Goal: Task Accomplishment & Management: Complete application form

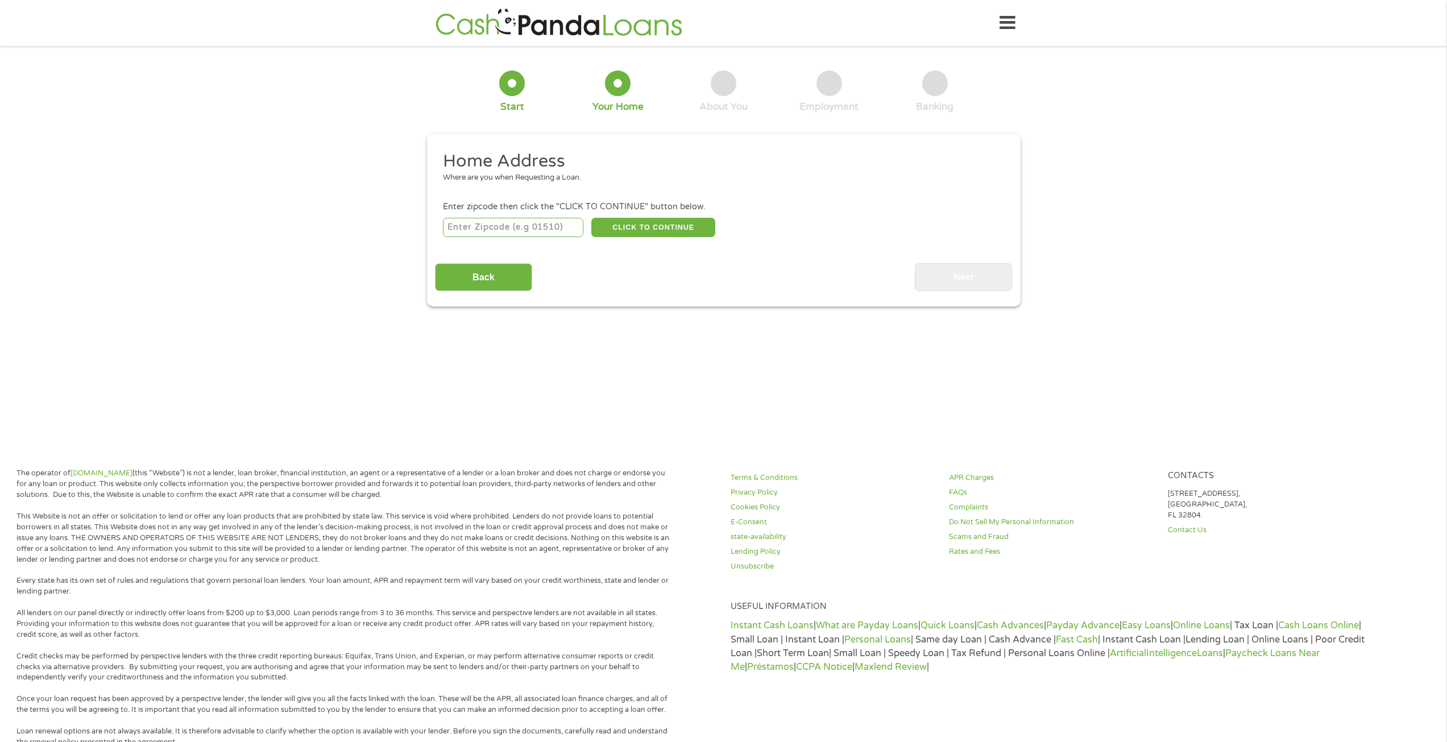
click at [520, 227] on input "number" at bounding box center [513, 227] width 140 height 19
type input "25918"
select select "[US_STATE]"
click at [635, 230] on button "CLICK TO CONTINUE" at bounding box center [653, 227] width 124 height 19
type input "25918"
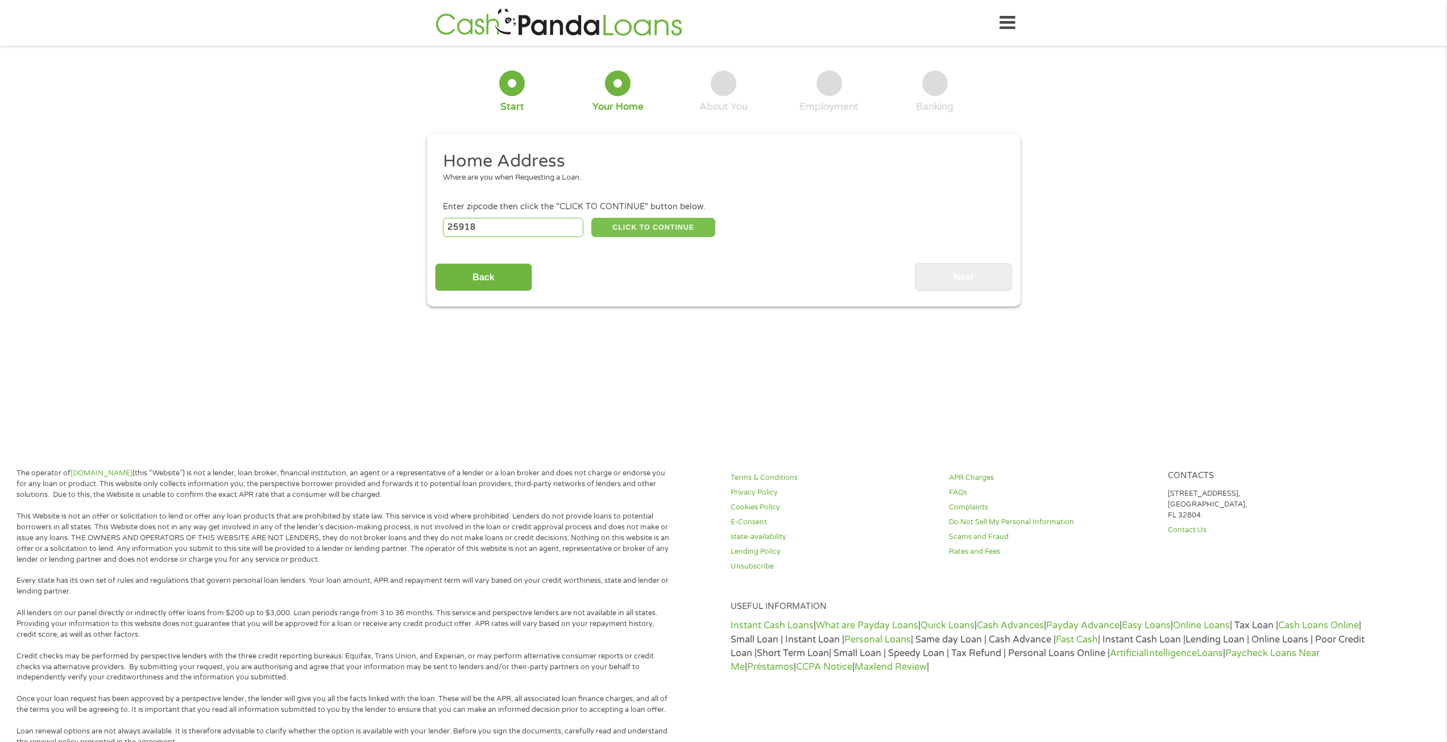
type input "Shady Spring"
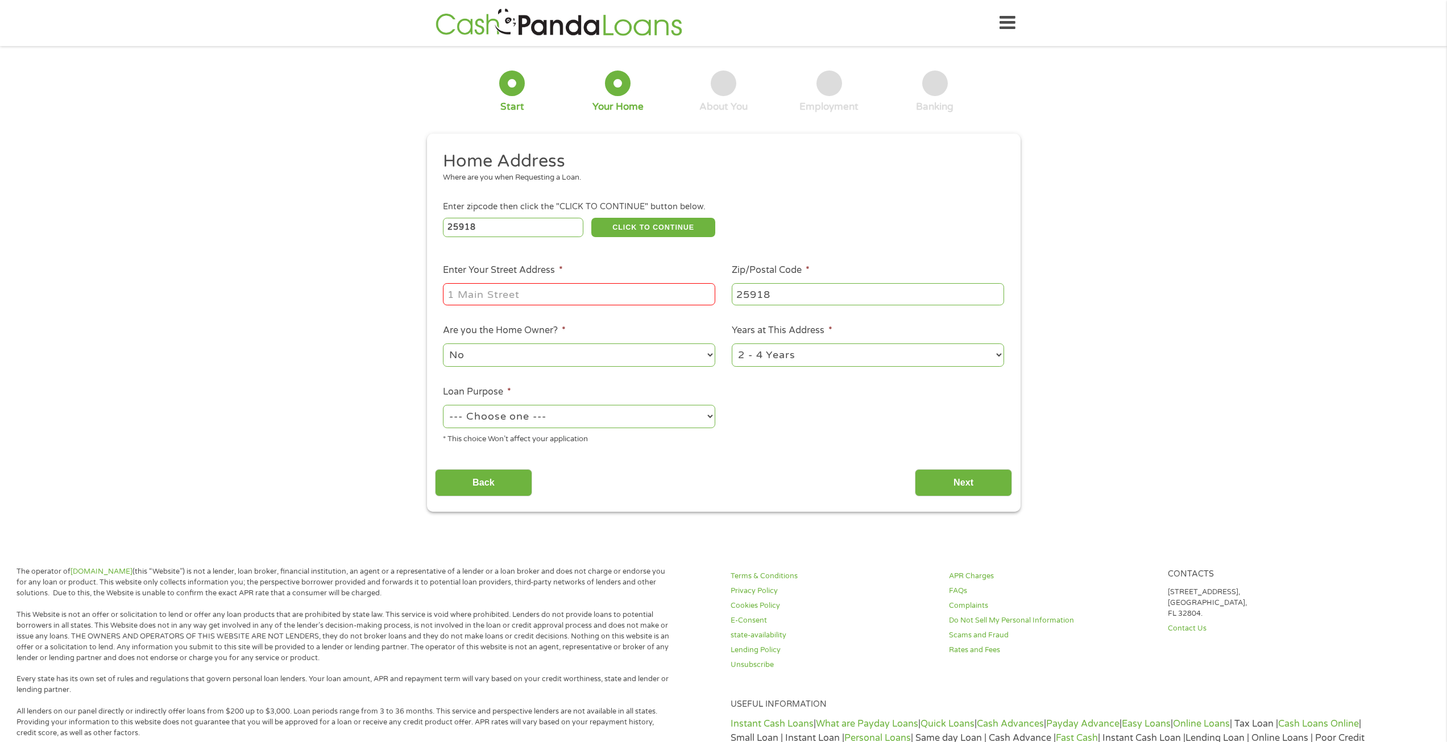
click at [590, 287] on input "Enter Your Street Address *" at bounding box center [579, 294] width 272 height 22
click at [632, 291] on input "[STREET_ADDRESS]" at bounding box center [579, 294] width 272 height 22
type input "[STREET_ADDRESS]"
click at [643, 349] on select "No Yes" at bounding box center [579, 354] width 272 height 23
click at [443, 343] on select "No Yes" at bounding box center [579, 354] width 272 height 23
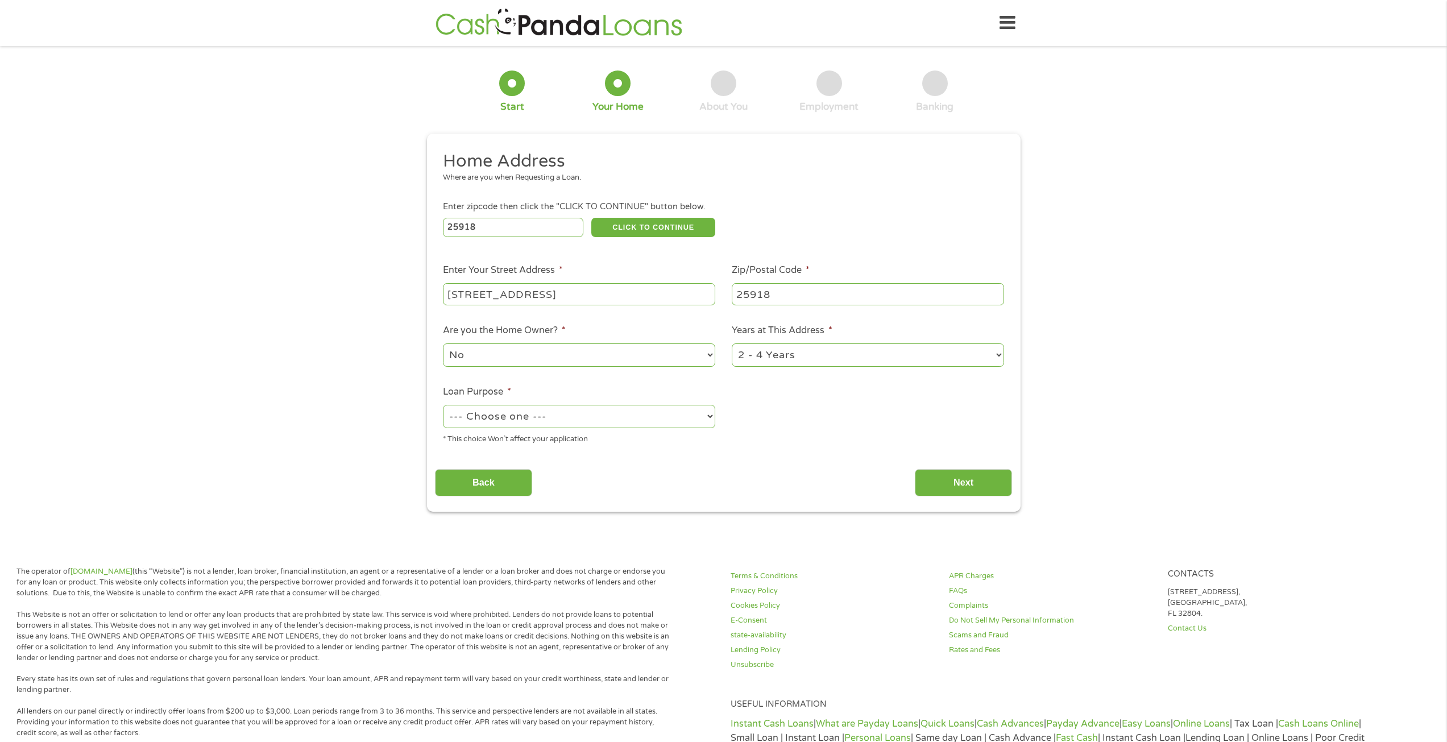
click at [617, 414] on select "--- Choose one --- Pay Bills Debt Consolidation Home Improvement Major Purchase…" at bounding box center [579, 416] width 272 height 23
select select "medicalexpenses"
click at [443, 405] on select "--- Choose one --- Pay Bills Debt Consolidation Home Improvement Major Purchase…" at bounding box center [579, 416] width 272 height 23
click at [966, 479] on input "Next" at bounding box center [963, 483] width 97 height 28
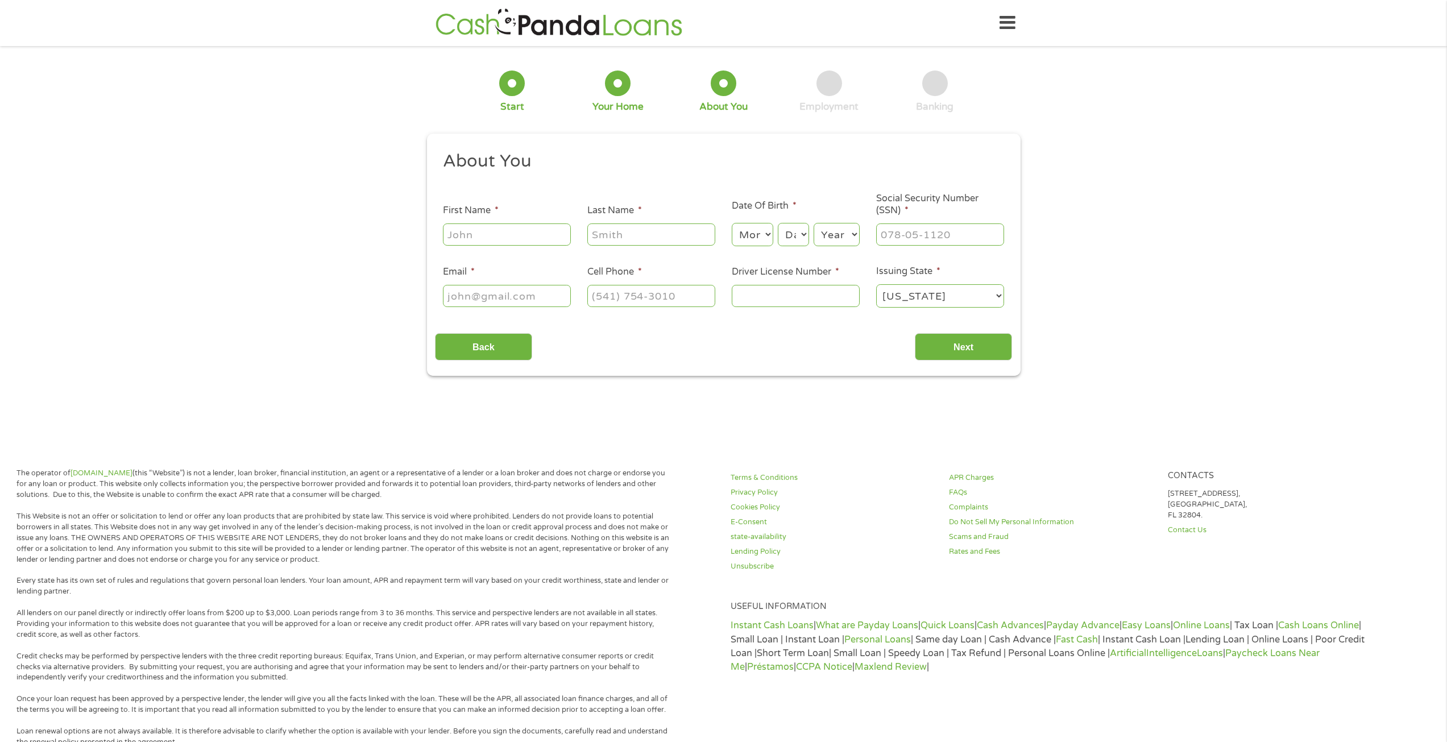
scroll to position [5, 5]
click at [526, 232] on input "First Name *" at bounding box center [507, 234] width 128 height 22
type input "[PERSON_NAME]"
type input "[EMAIL_ADDRESS][DOMAIN_NAME]"
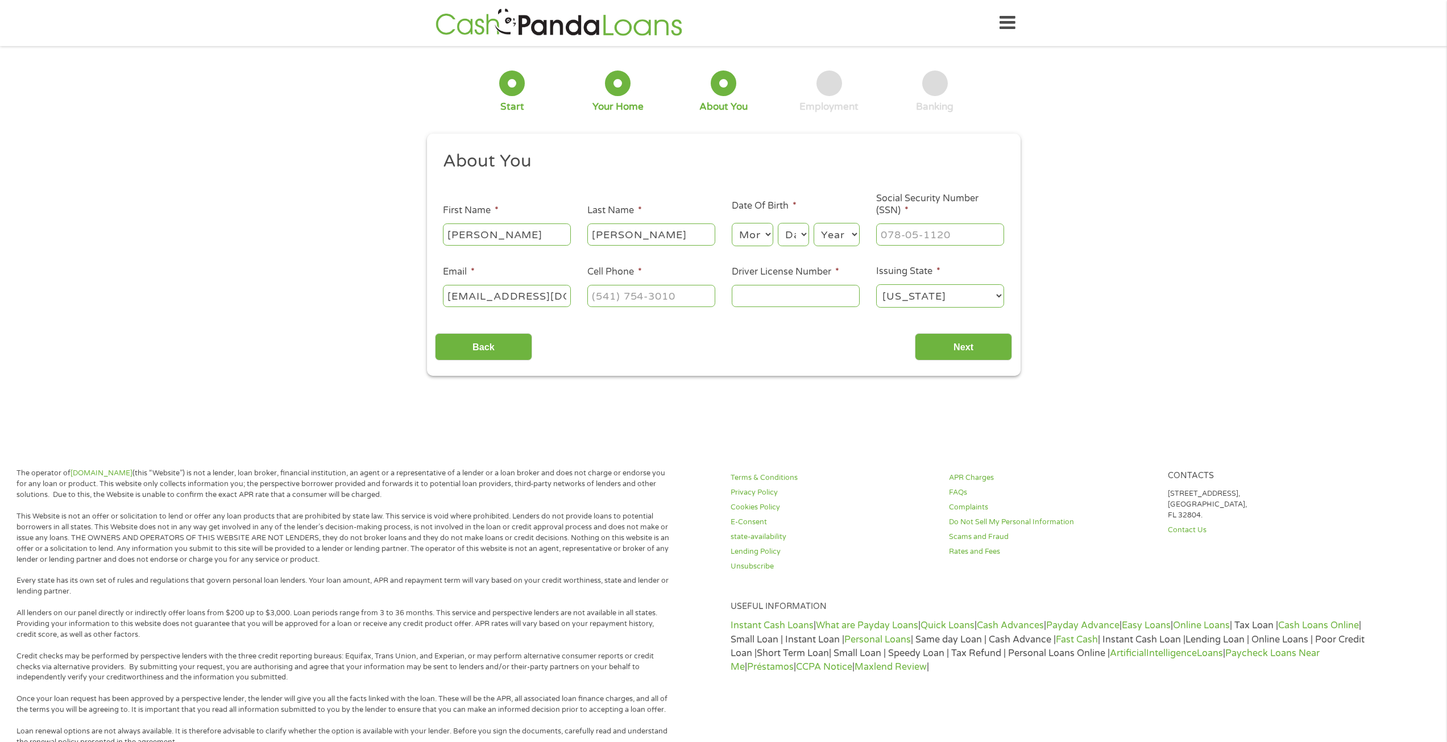
click at [748, 235] on select "Month 1 2 3 4 5 6 7 8 9 10 11 12" at bounding box center [753, 234] width 42 height 23
select select "9"
click at [732, 223] on select "Month 1 2 3 4 5 6 7 8 9 10 11 12" at bounding box center [753, 234] width 42 height 23
click at [786, 229] on select "Day 1 2 3 4 5 6 7 8 9 10 11 12 13 14 15 16 17 18 19 20 21 22 23 24 25 26 27 28 …" at bounding box center [793, 234] width 31 height 23
select select "12"
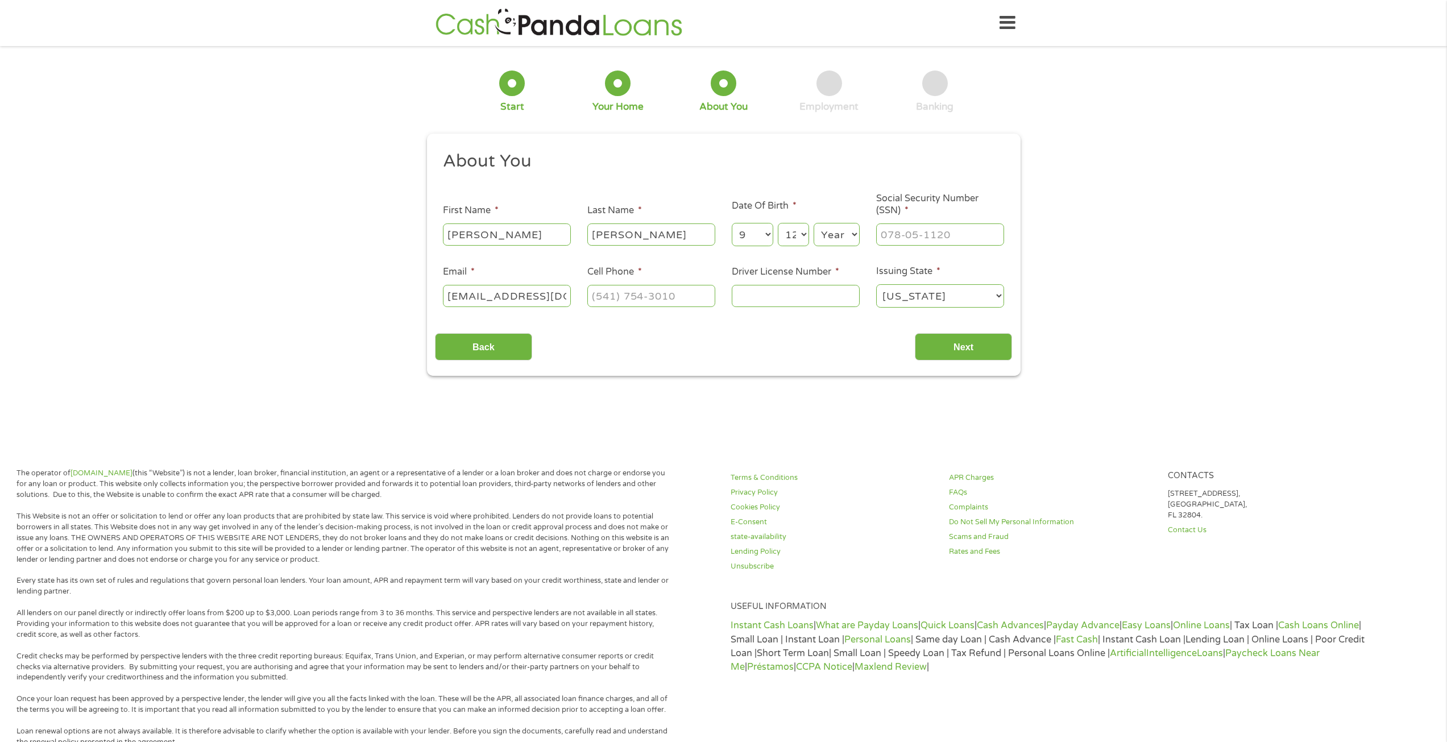
click at [778, 223] on select "Day 1 2 3 4 5 6 7 8 9 10 11 12 13 14 15 16 17 18 19 20 21 22 23 24 25 26 27 28 …" at bounding box center [793, 234] width 31 height 23
click at [831, 238] on select "Year [DATE] 2006 2005 2004 2003 2002 2001 2000 1999 1998 1997 1996 1995 1994 19…" at bounding box center [837, 234] width 46 height 23
select select "2002"
click at [814, 223] on select "Year [DATE] 2006 2005 2004 2003 2002 2001 2000 1999 1998 1997 1996 1995 1994 19…" at bounding box center [837, 234] width 46 height 23
drag, startPoint x: 908, startPoint y: 254, endPoint x: 912, endPoint y: 245, distance: 9.7
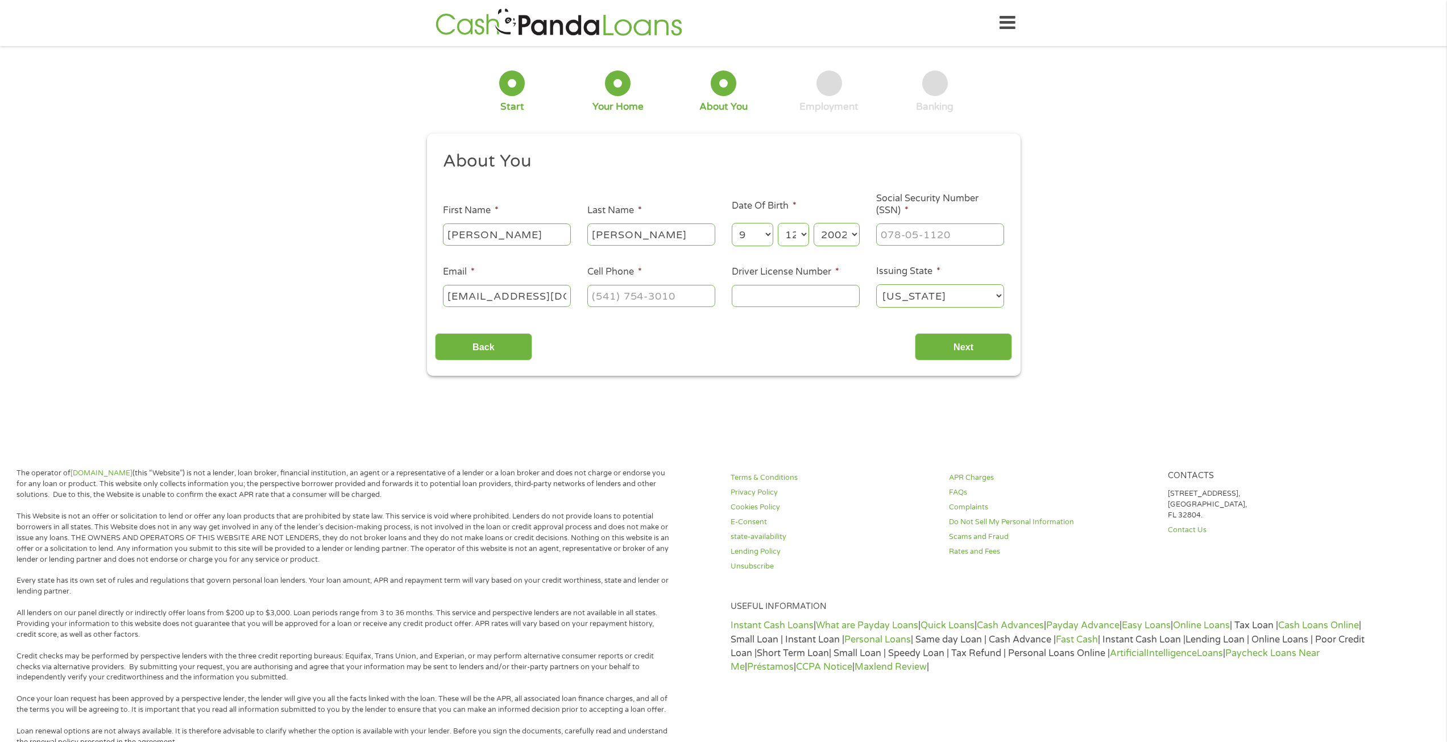
click at [909, 251] on ul "About You This field is hidden when viewing the form Title * --- Choose one ---…" at bounding box center [723, 234] width 577 height 168
click at [914, 238] on input "___-__-____" at bounding box center [940, 234] width 128 height 22
type input "225-95-0625"
click at [651, 304] on input "(___) ___-____" at bounding box center [651, 296] width 128 height 22
type input "[PHONE_NUMBER]"
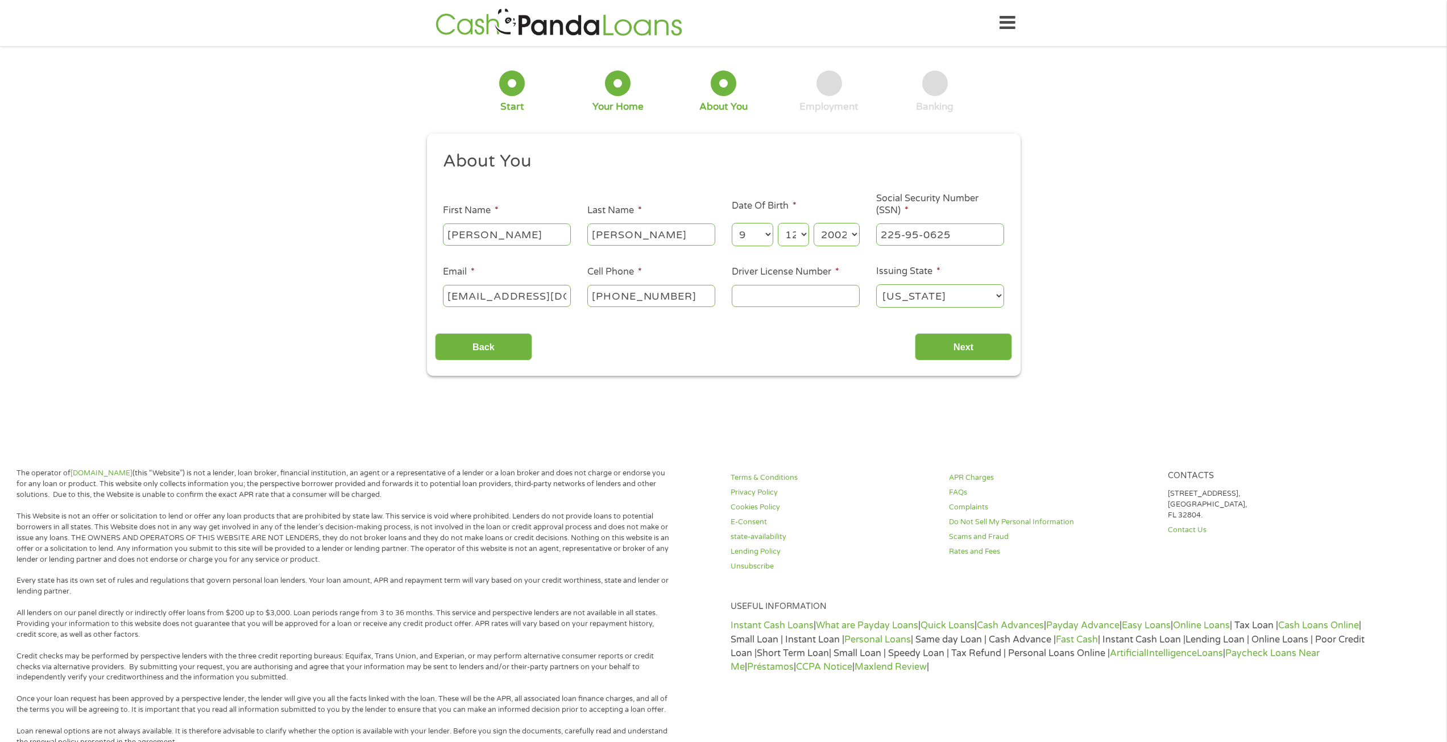
click at [791, 301] on input "Driver License Number *" at bounding box center [796, 296] width 128 height 22
type input "G058665"
click at [945, 349] on input "Next" at bounding box center [963, 347] width 97 height 28
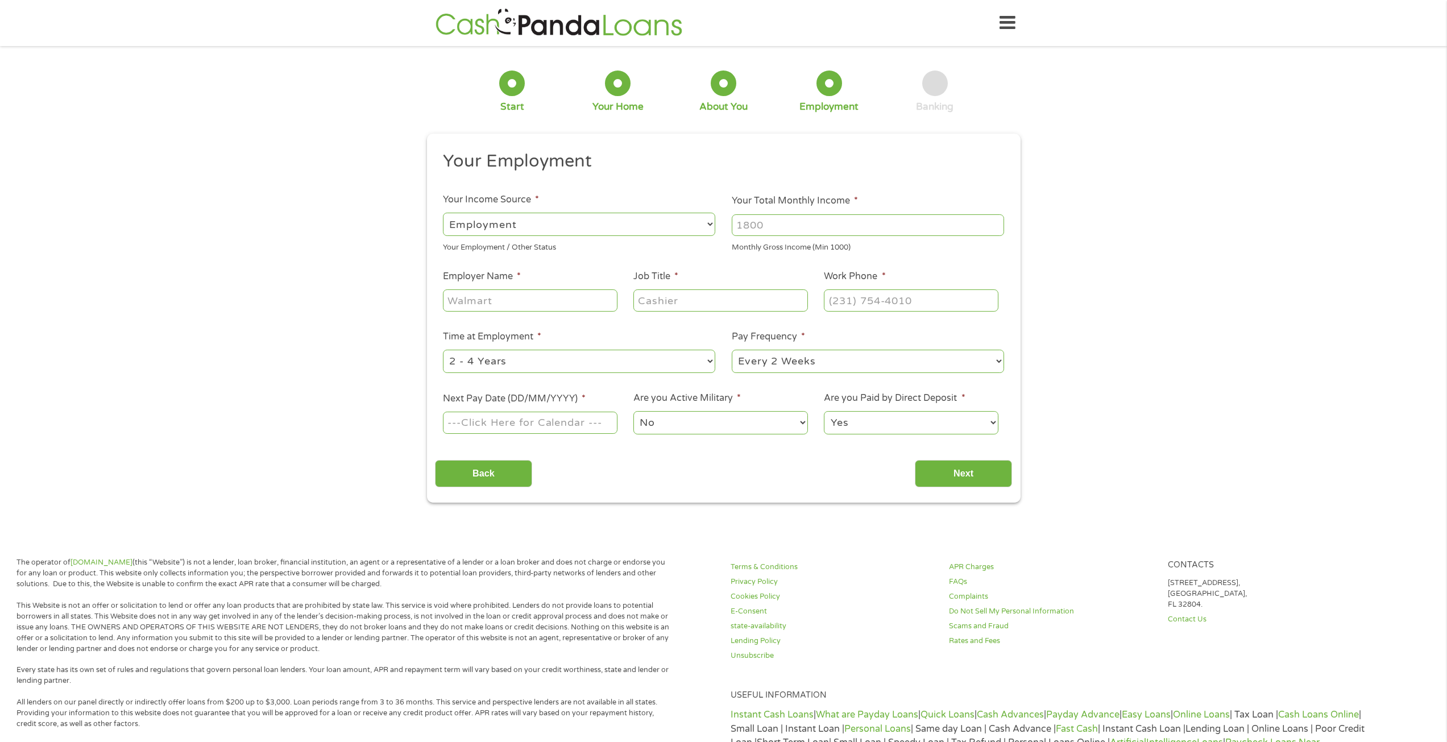
click at [766, 225] on input "Your Total Monthly Income *" at bounding box center [868, 225] width 272 height 22
type input "1800"
click at [560, 304] on input "Employer Name *" at bounding box center [530, 300] width 174 height 22
type input "Starbucks"
type input "Barista"
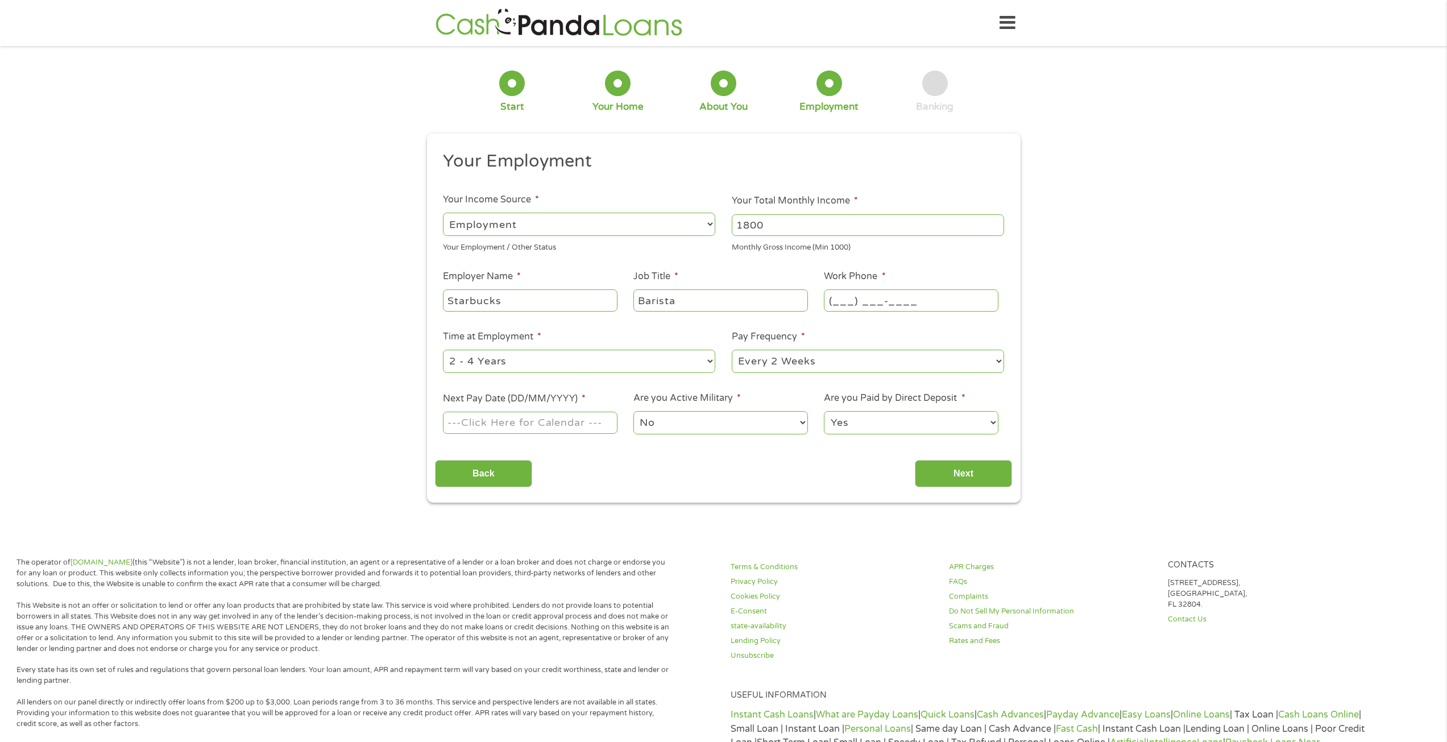
click at [843, 292] on input "(___) ___-____" at bounding box center [911, 300] width 174 height 22
type input "[PHONE_NUMBER]"
click at [572, 425] on input "Next Pay Date (DD/MM/YYYY) *" at bounding box center [530, 423] width 174 height 22
type input "[DATE]"
click at [947, 473] on input "Next" at bounding box center [963, 474] width 97 height 28
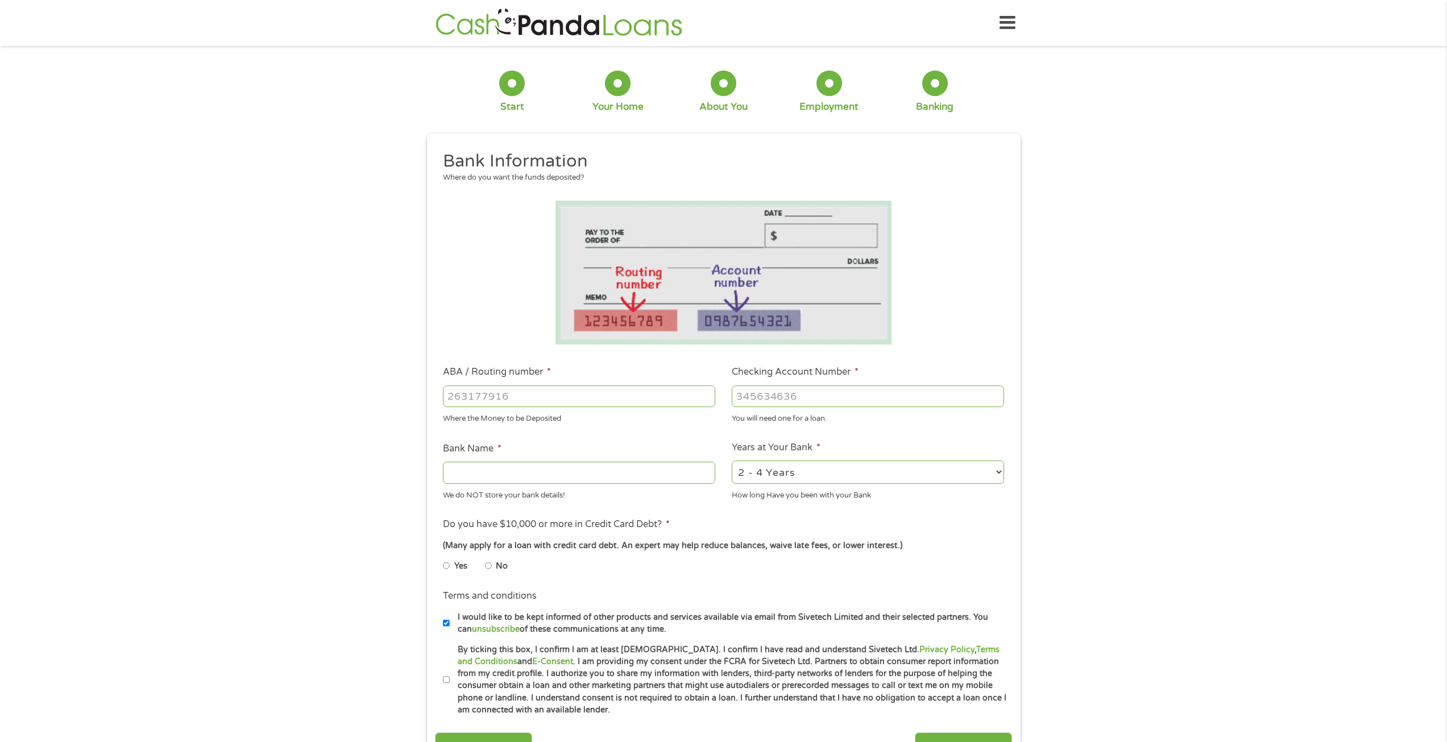
click at [821, 400] on input "Checking Account Number *" at bounding box center [868, 396] width 272 height 22
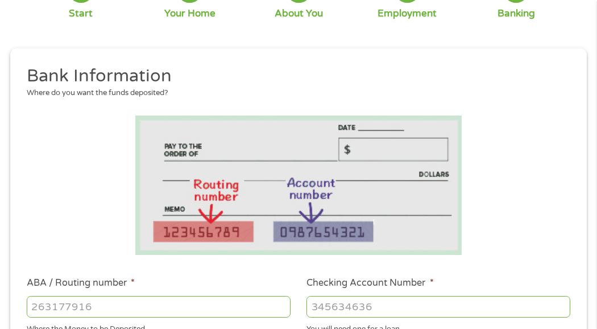
scroll to position [227, 0]
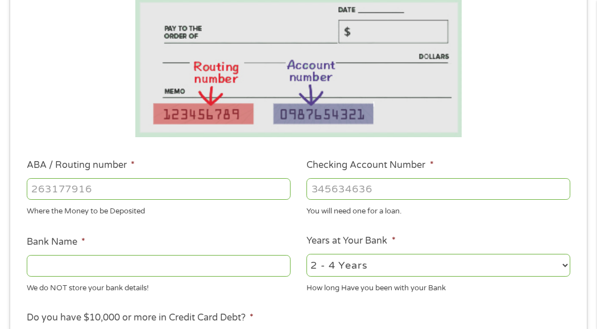
click at [165, 190] on input "ABA / Routing number *" at bounding box center [159, 189] width 264 height 22
type input "043000096"
type input "PNC BANK NATIONAL ASSOCIATION"
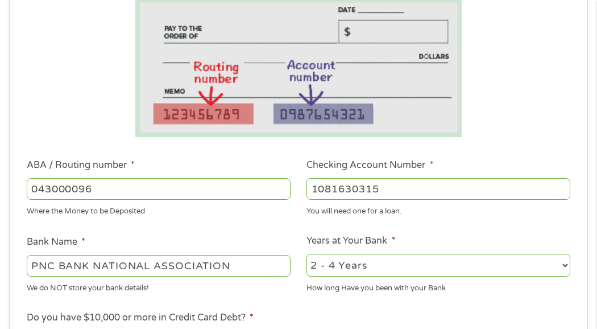
type input "1081630315"
click at [280, 221] on ul "Bank Information Where do you want the funds deposited? ABA / Routing number * …" at bounding box center [298, 228] width 560 height 562
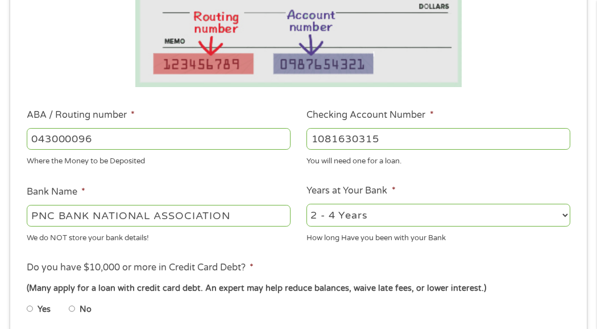
scroll to position [284, 0]
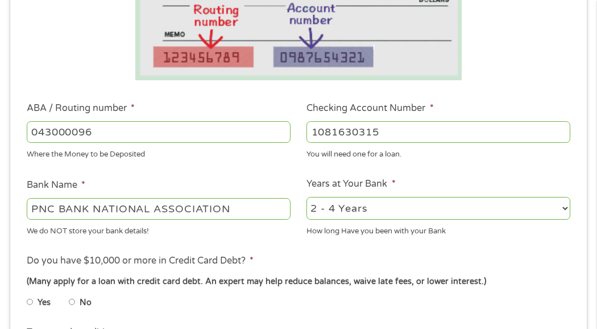
click at [358, 203] on select "2 - 4 Years 6 - 12 Months 1 - 2 Years Over 4 Years" at bounding box center [438, 208] width 264 height 23
click at [363, 214] on select "2 - 4 Years 6 - 12 Months 1 - 2 Years Over 4 Years" at bounding box center [438, 208] width 264 height 23
click at [306, 197] on select "2 - 4 Years 6 - 12 Months 1 - 2 Years Over 4 Years" at bounding box center [438, 208] width 264 height 23
click at [361, 208] on select "2 - 4 Years 6 - 12 Months 1 - 2 Years Over 4 Years" at bounding box center [438, 208] width 264 height 23
select select "60months"
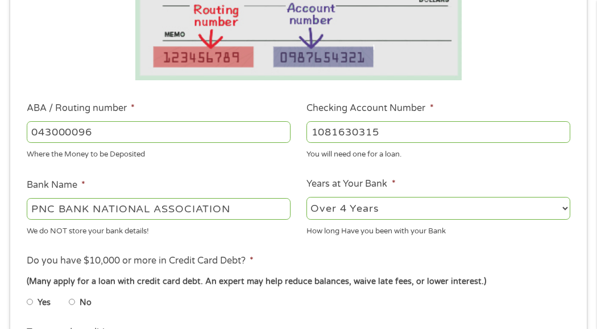
click at [306, 197] on select "2 - 4 Years 6 - 12 Months 1 - 2 Years Over 4 Years" at bounding box center [438, 208] width 264 height 23
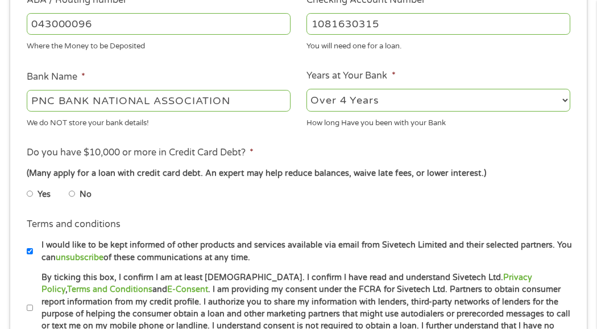
scroll to position [398, 0]
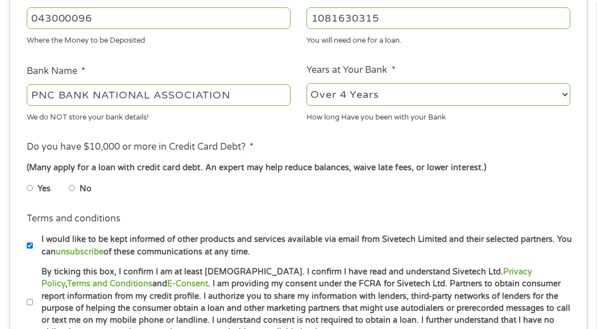
click at [82, 188] on label "No" at bounding box center [86, 188] width 12 height 13
click at [76, 188] on input "No" at bounding box center [72, 188] width 7 height 18
radio input "true"
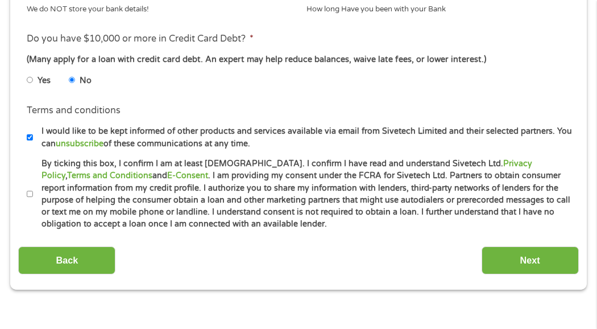
scroll to position [512, 0]
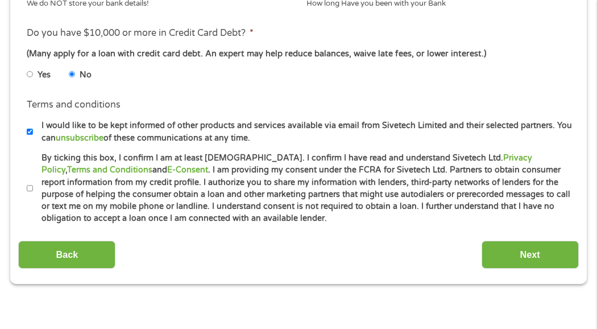
click at [29, 187] on input "By ticking this box, I confirm I am at least [DEMOGRAPHIC_DATA]. I confirm I ha…" at bounding box center [30, 188] width 7 height 18
checkbox input "true"
click at [532, 236] on div "Back Next" at bounding box center [298, 251] width 560 height 36
click at [529, 251] on input "Next" at bounding box center [530, 254] width 97 height 28
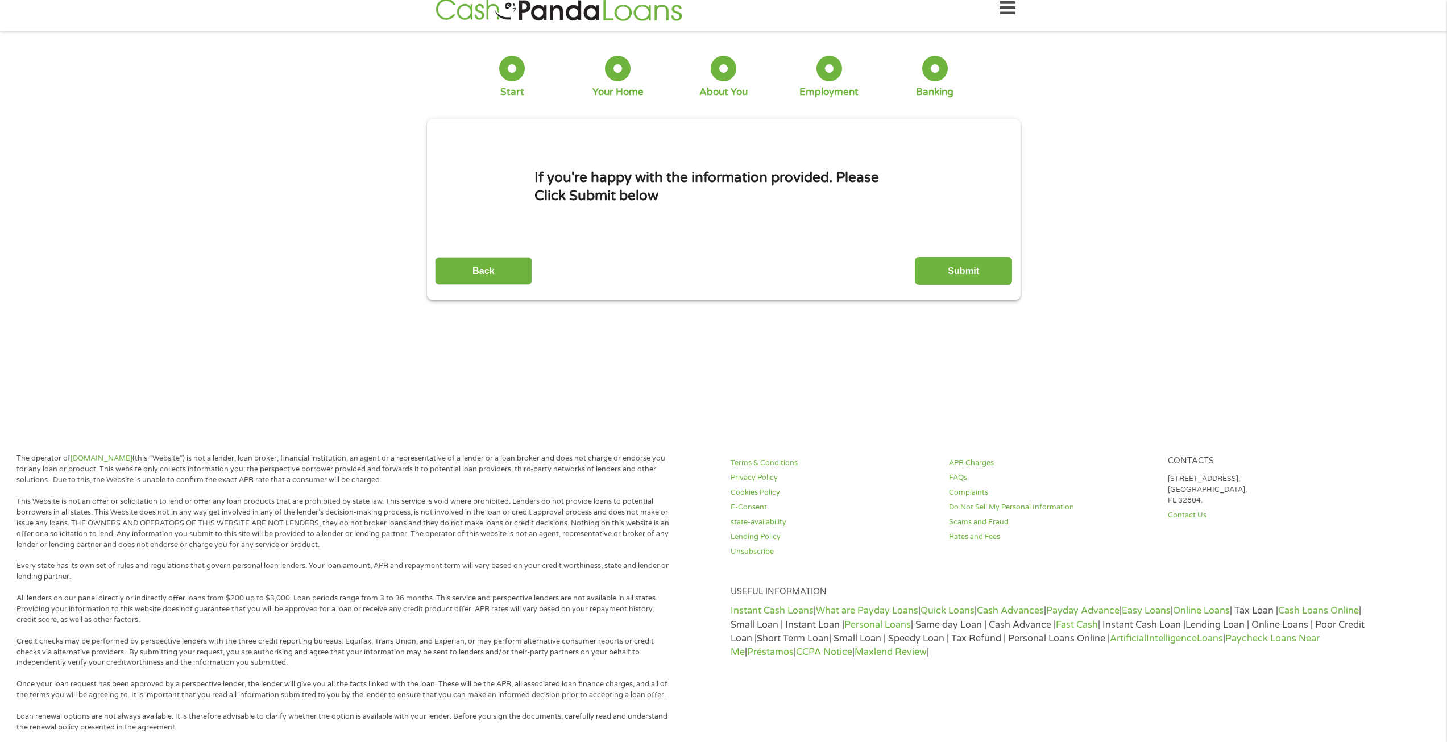
scroll to position [6, 0]
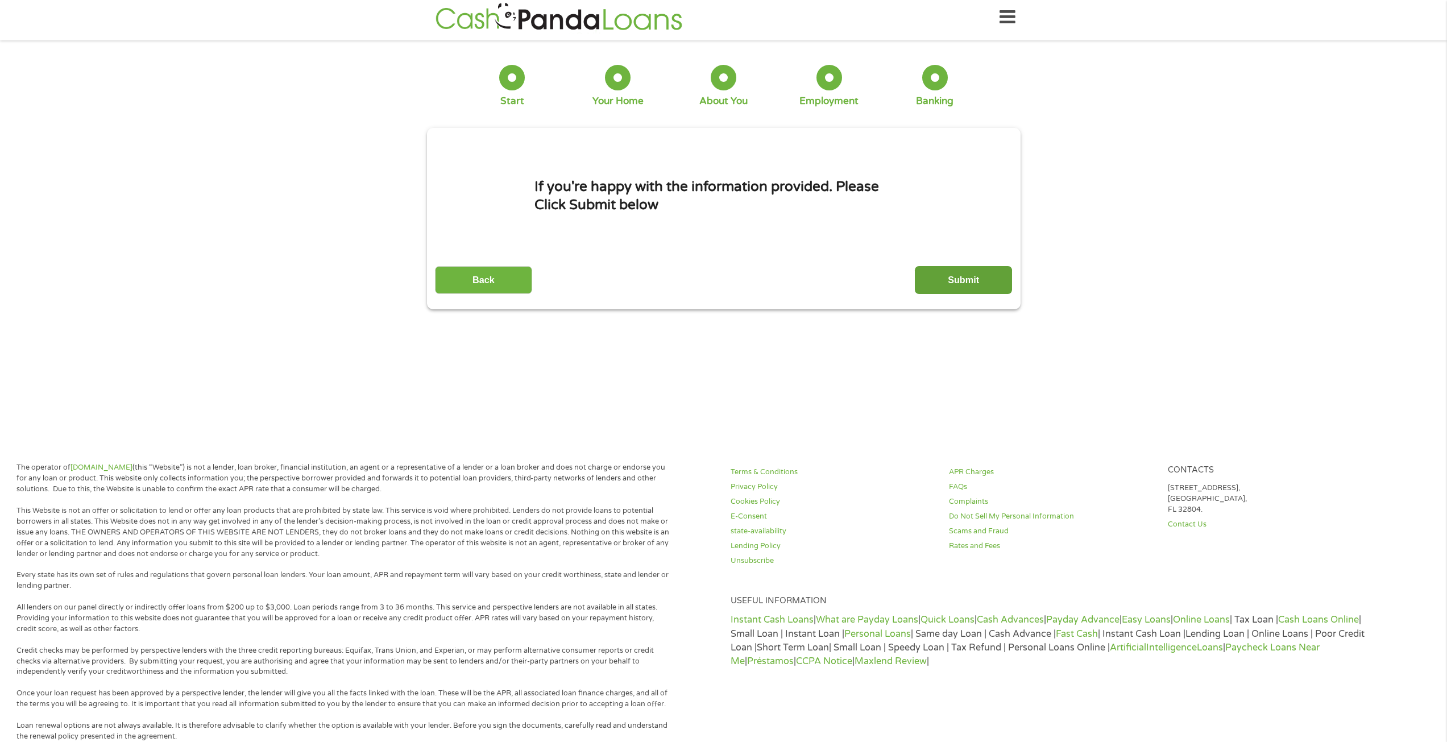
click at [946, 283] on input "Submit" at bounding box center [963, 280] width 97 height 28
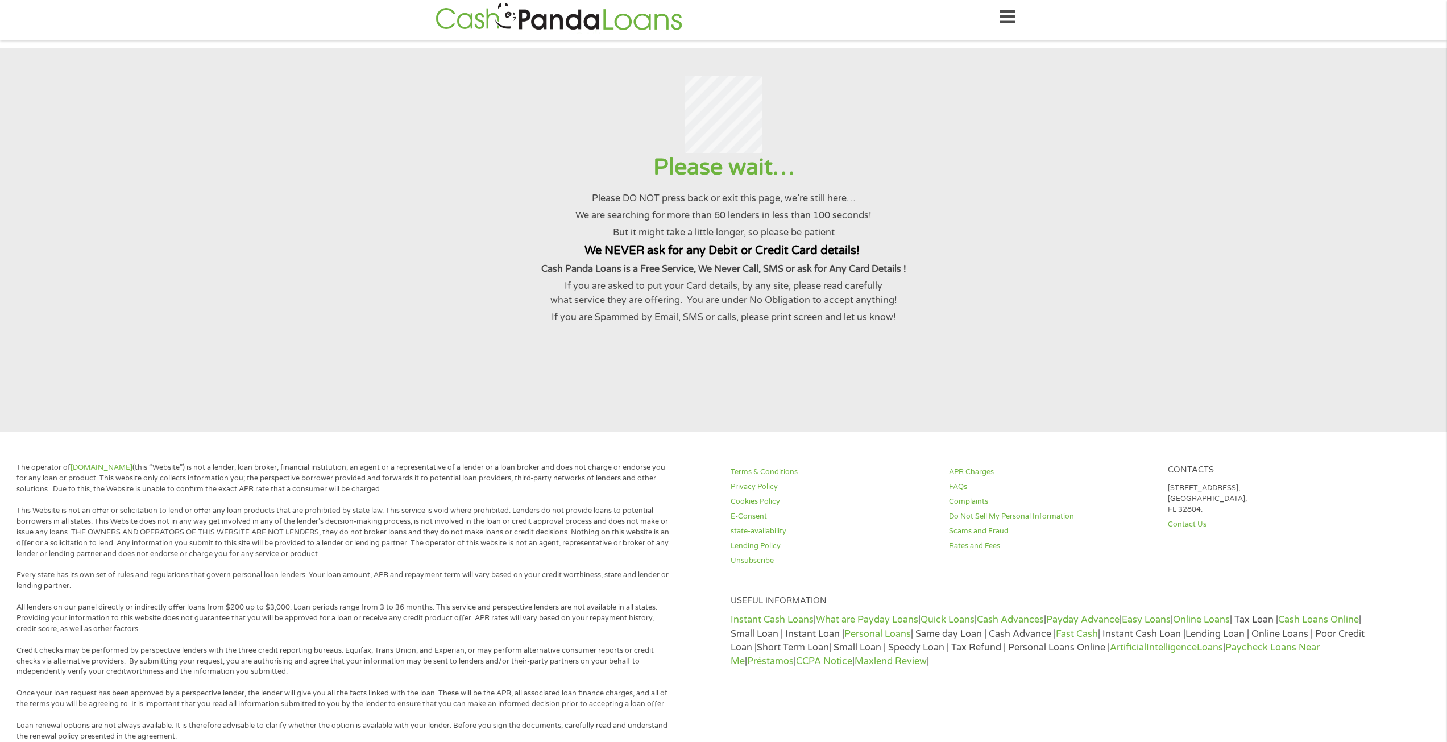
scroll to position [0, 0]
